Goal: Task Accomplishment & Management: Use online tool/utility

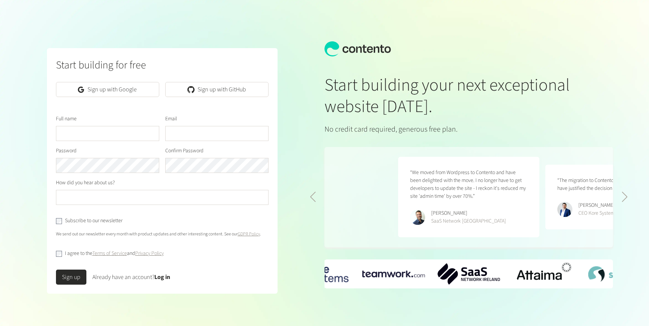
scroll to position [0, 295]
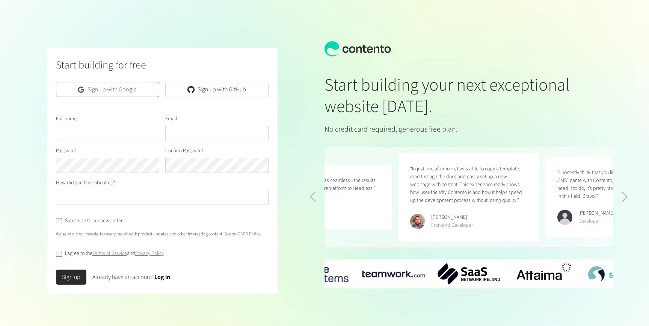
click at [130, 93] on link "Sign up with Google" at bounding box center [107, 89] width 103 height 15
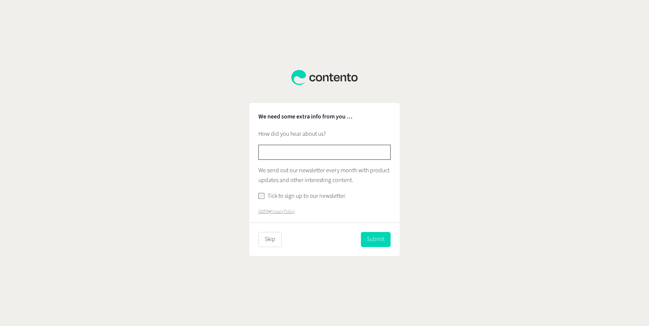
click at [300, 150] on input "text" at bounding box center [325, 152] width 132 height 15
click at [271, 239] on button "Skip" at bounding box center [270, 239] width 23 height 15
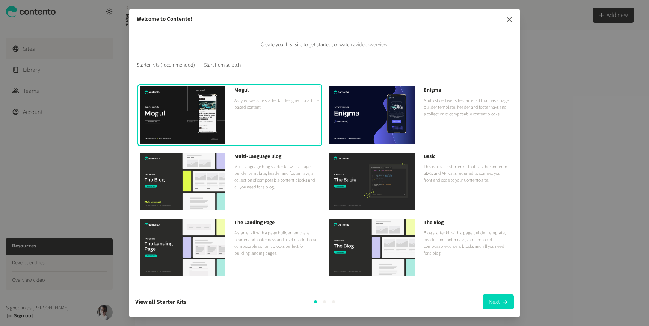
click at [510, 17] on icon "button" at bounding box center [509, 19] width 9 height 9
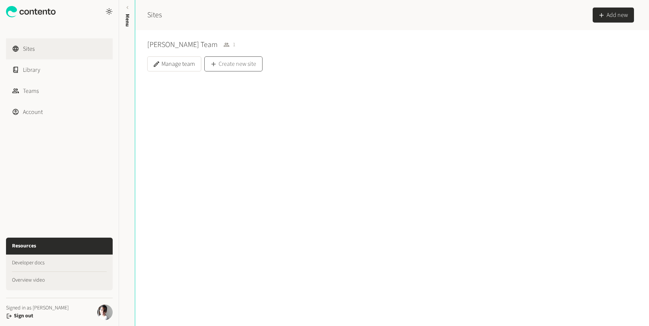
click at [245, 64] on button "Create new site" at bounding box center [233, 63] width 58 height 15
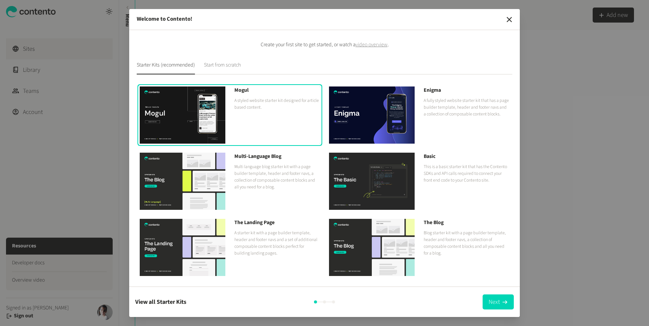
click at [215, 68] on button "Start from scratch" at bounding box center [222, 67] width 37 height 13
